Goal: Find contact information: Find contact information

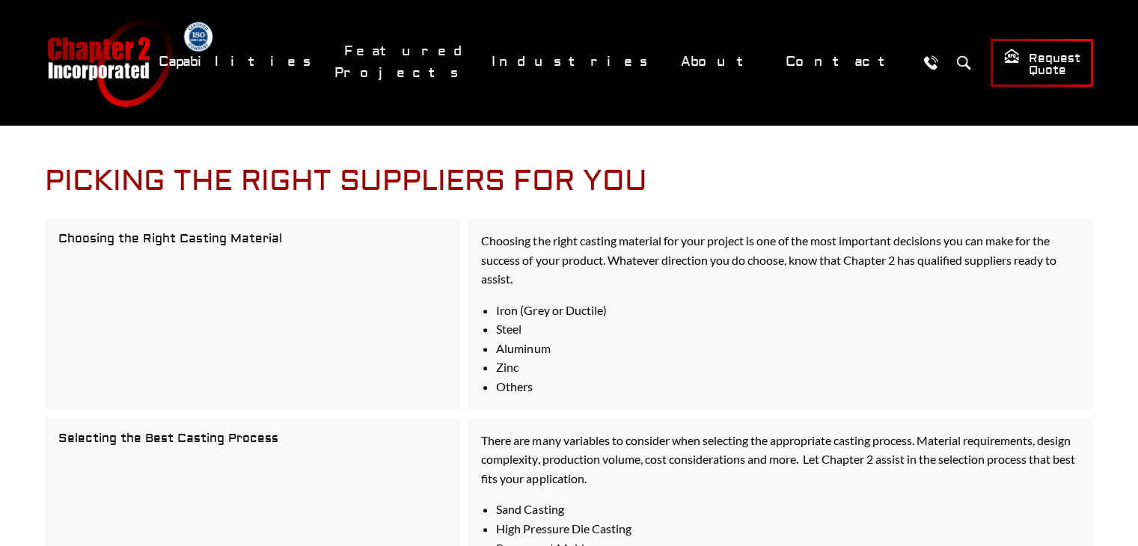
scroll to position [939, 0]
click at [820, 65] on link "Contact" at bounding box center [843, 62] width 134 height 32
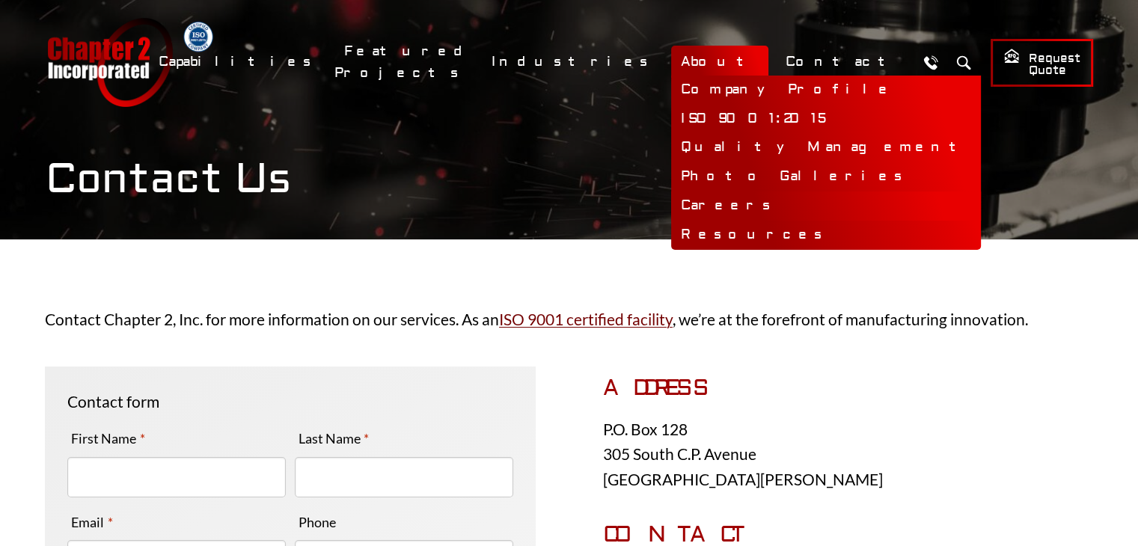
click at [788, 201] on link "Careers" at bounding box center [826, 206] width 310 height 29
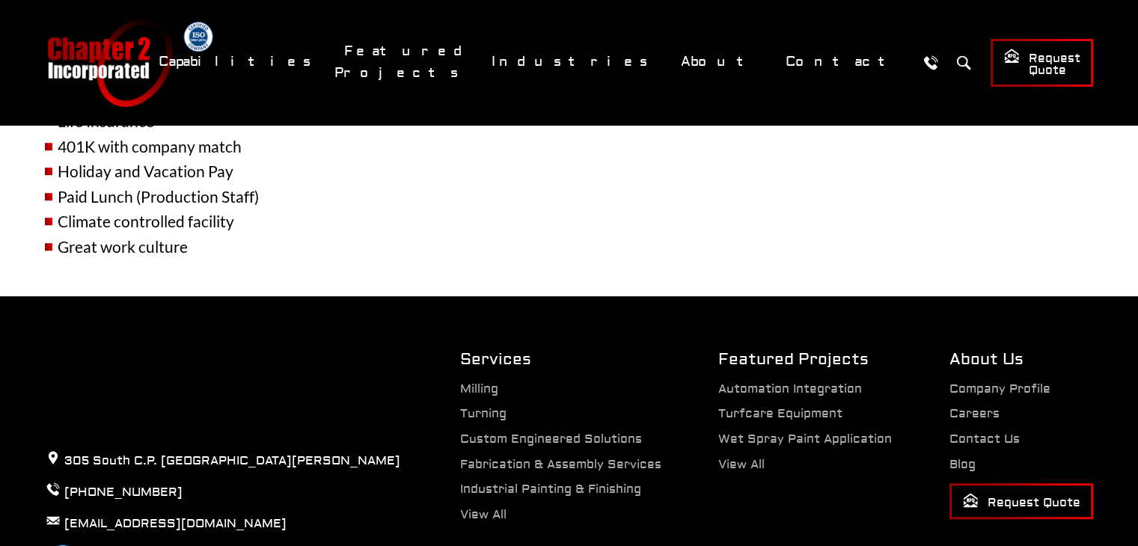
scroll to position [856, 0]
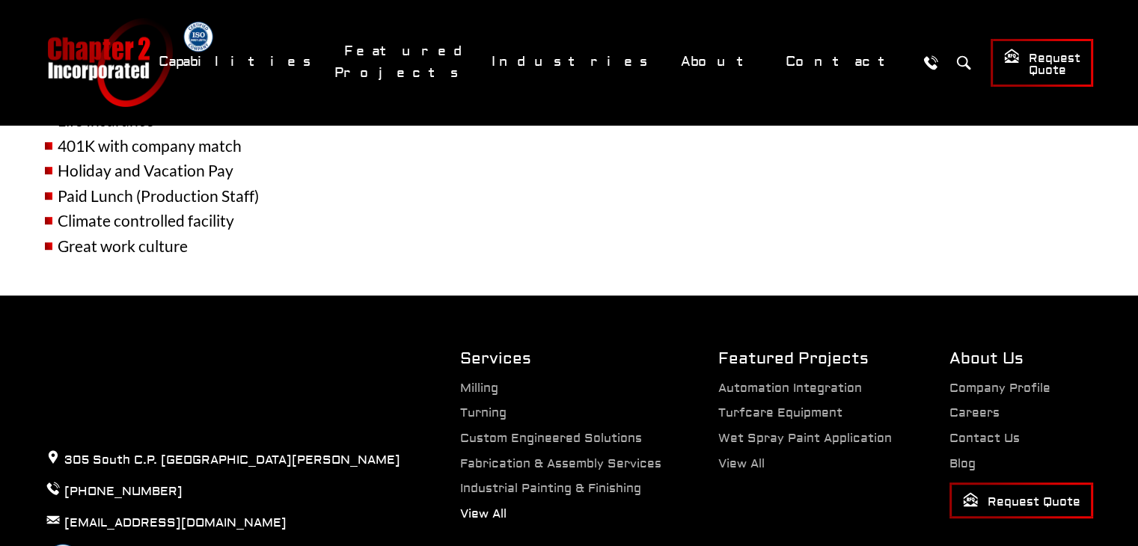
click at [482, 507] on link "View All" at bounding box center [483, 514] width 46 height 15
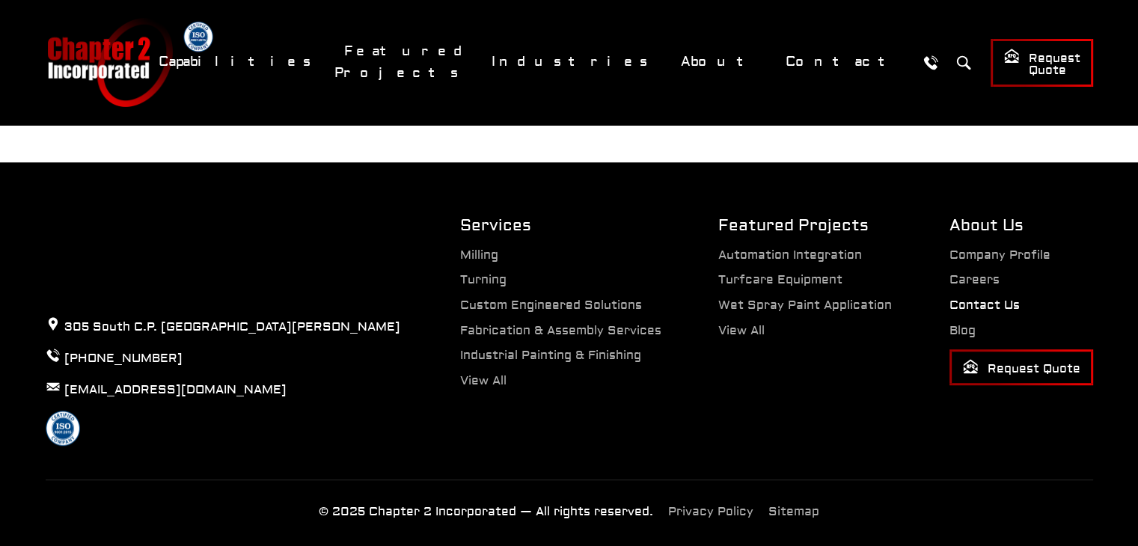
scroll to position [992, 0]
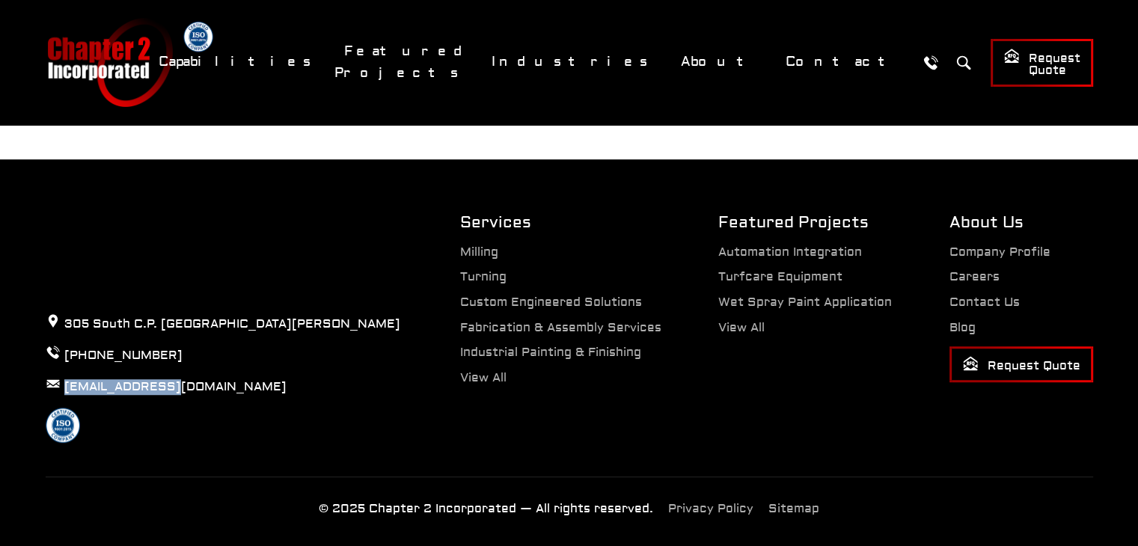
drag, startPoint x: 183, startPoint y: 366, endPoint x: 62, endPoint y: 365, distance: 120.5
click at [62, 376] on p "[EMAIL_ADDRESS][DOMAIN_NAME]" at bounding box center [223, 386] width 355 height 20
copy link "[EMAIL_ADDRESS][DOMAIN_NAME]"
